Goal: Information Seeking & Learning: Compare options

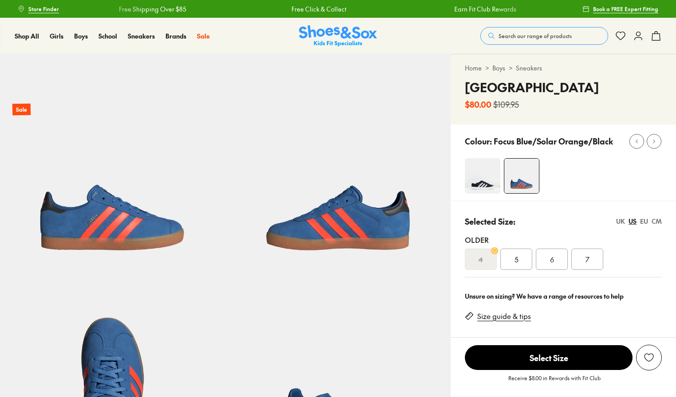
select select "*"
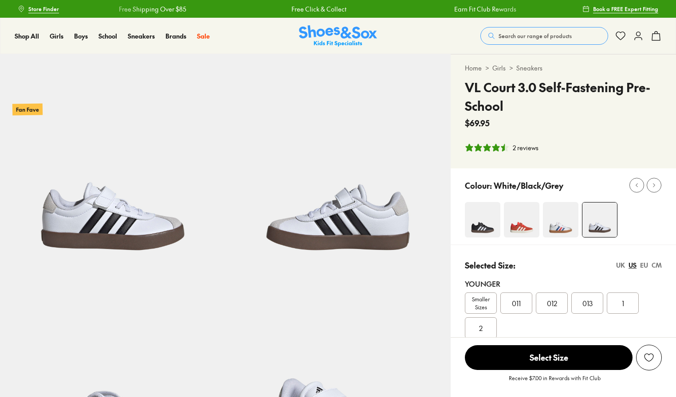
select select "*"
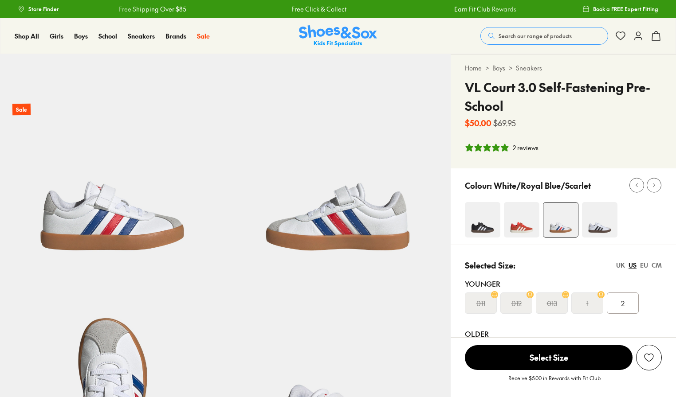
select select "*"
click at [597, 234] on img at bounding box center [599, 219] width 35 height 35
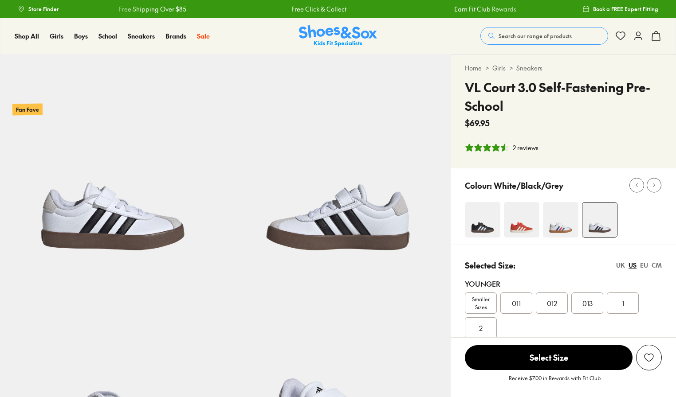
select select "*"
